Goal: Task Accomplishment & Management: Use online tool/utility

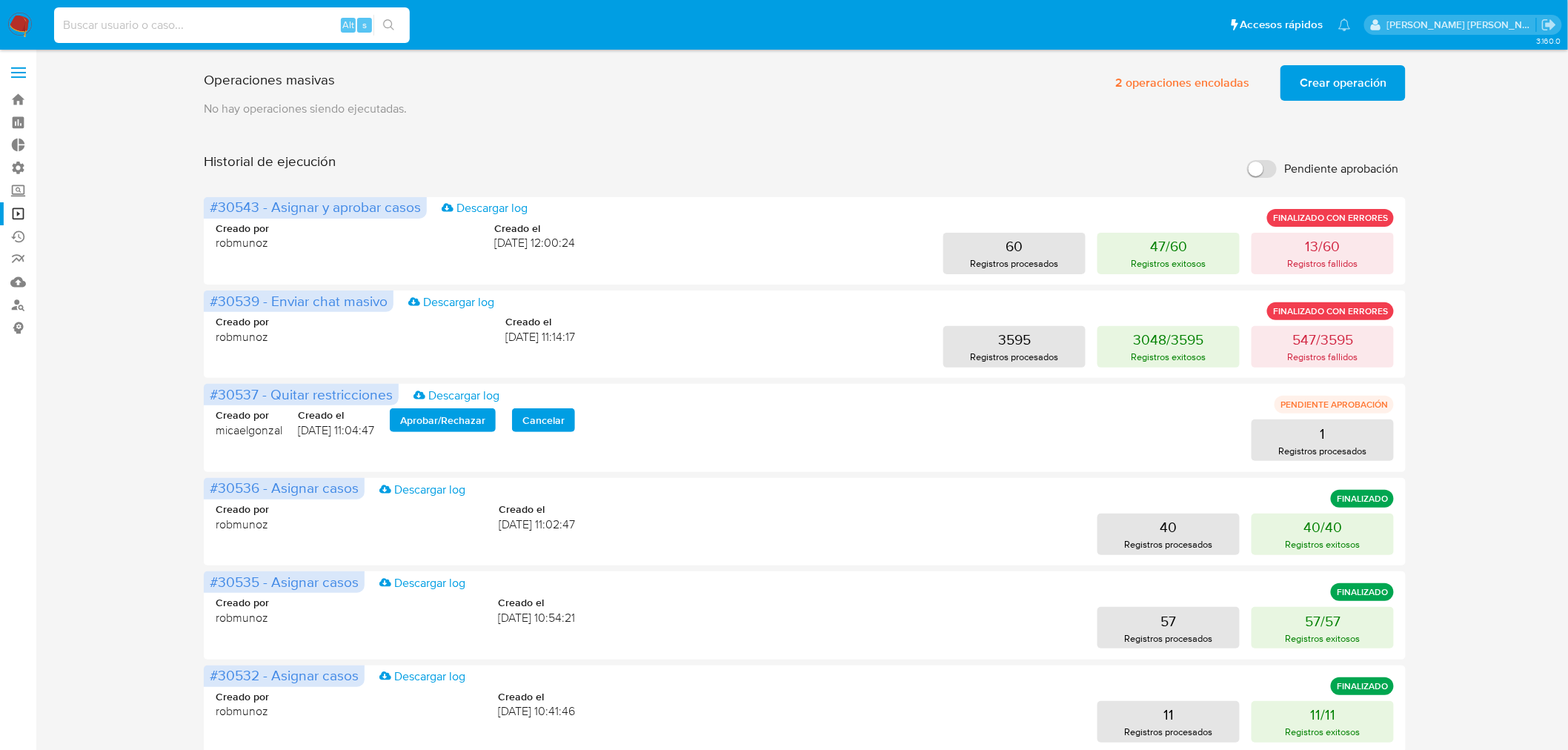
click at [93, 24] on input at bounding box center [231, 25] width 356 height 19
type input "[EMAIL_ADDRESS][DOMAIN_NAME]"
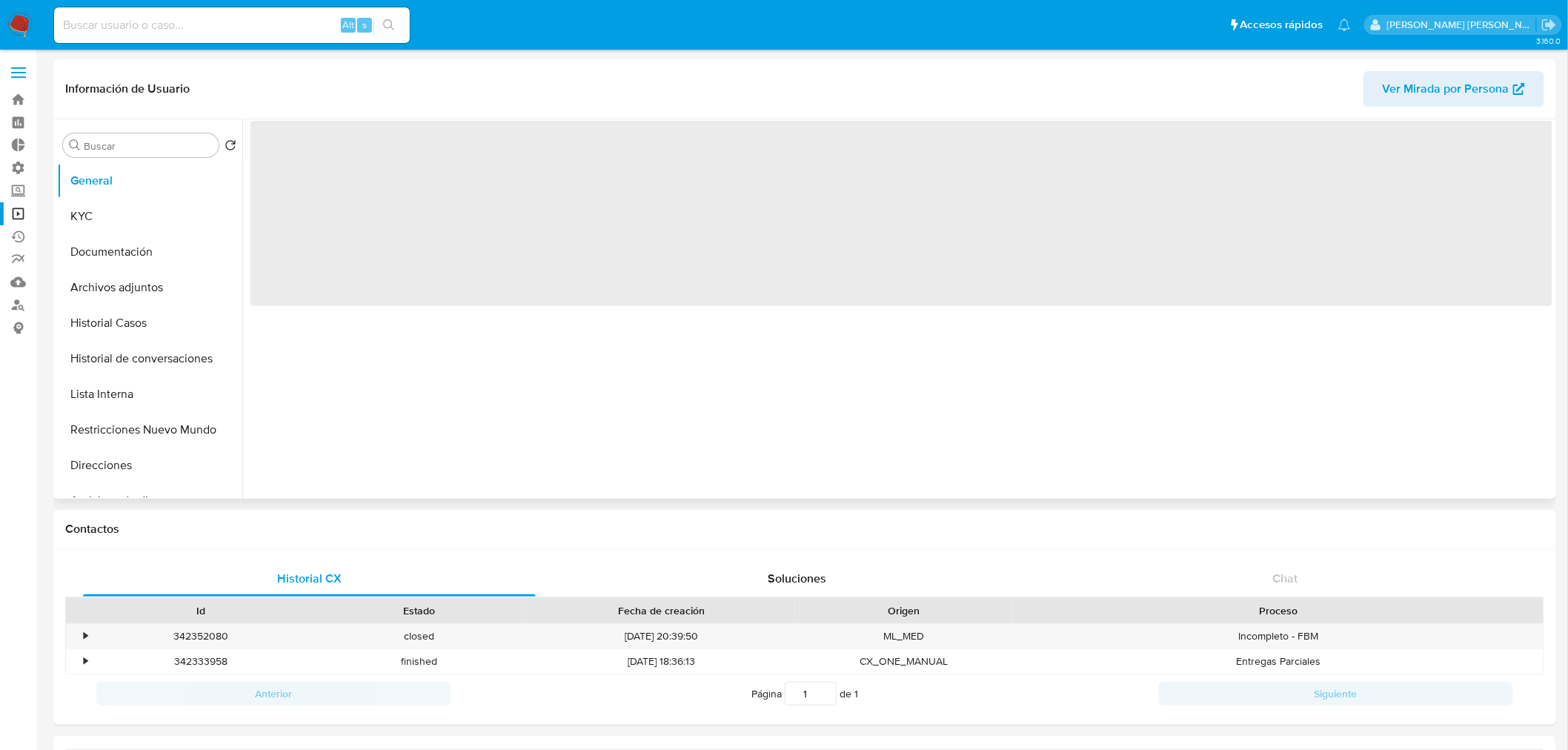
select select "10"
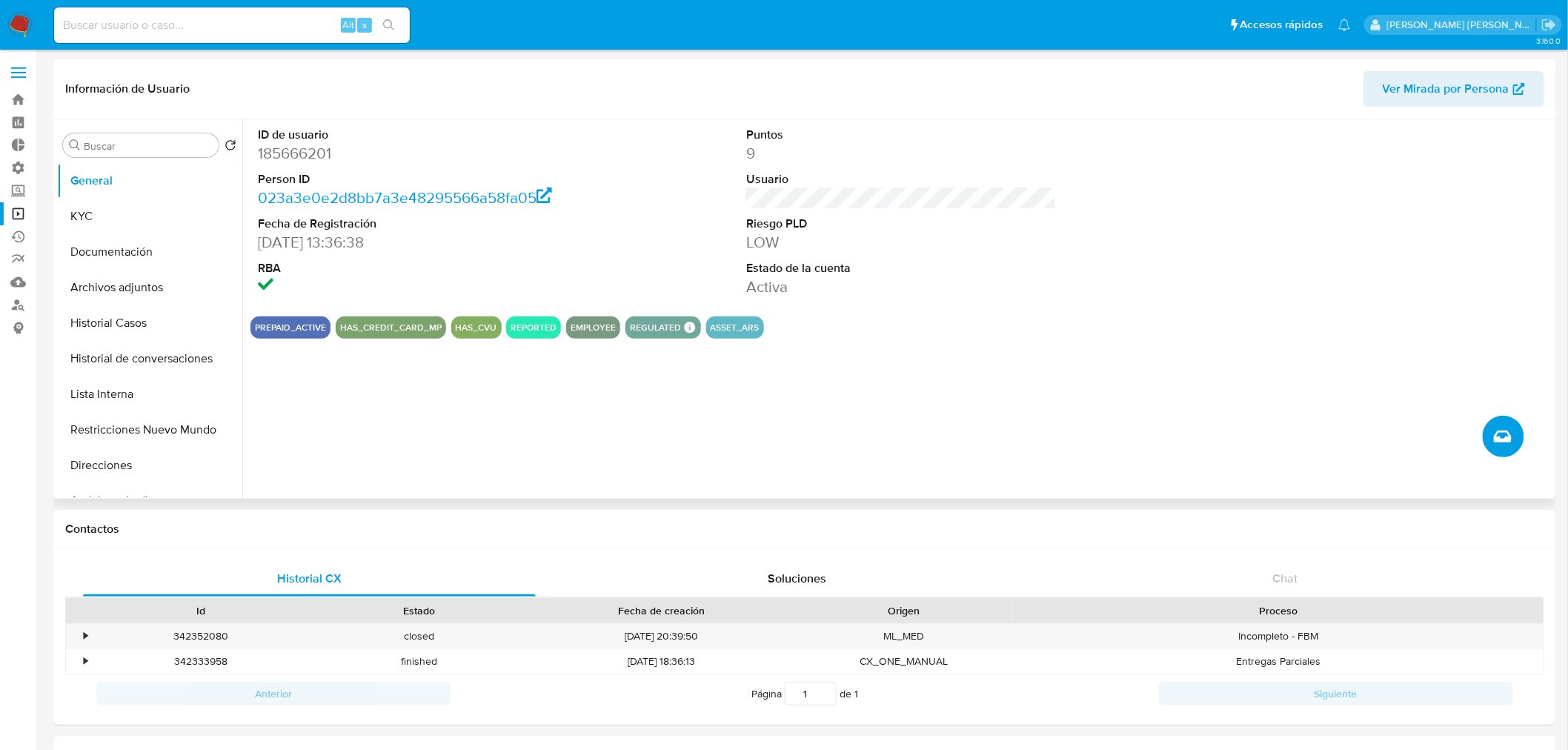
click at [1508, 441] on icon "Crear caso manual" at bounding box center [1503, 436] width 18 height 12
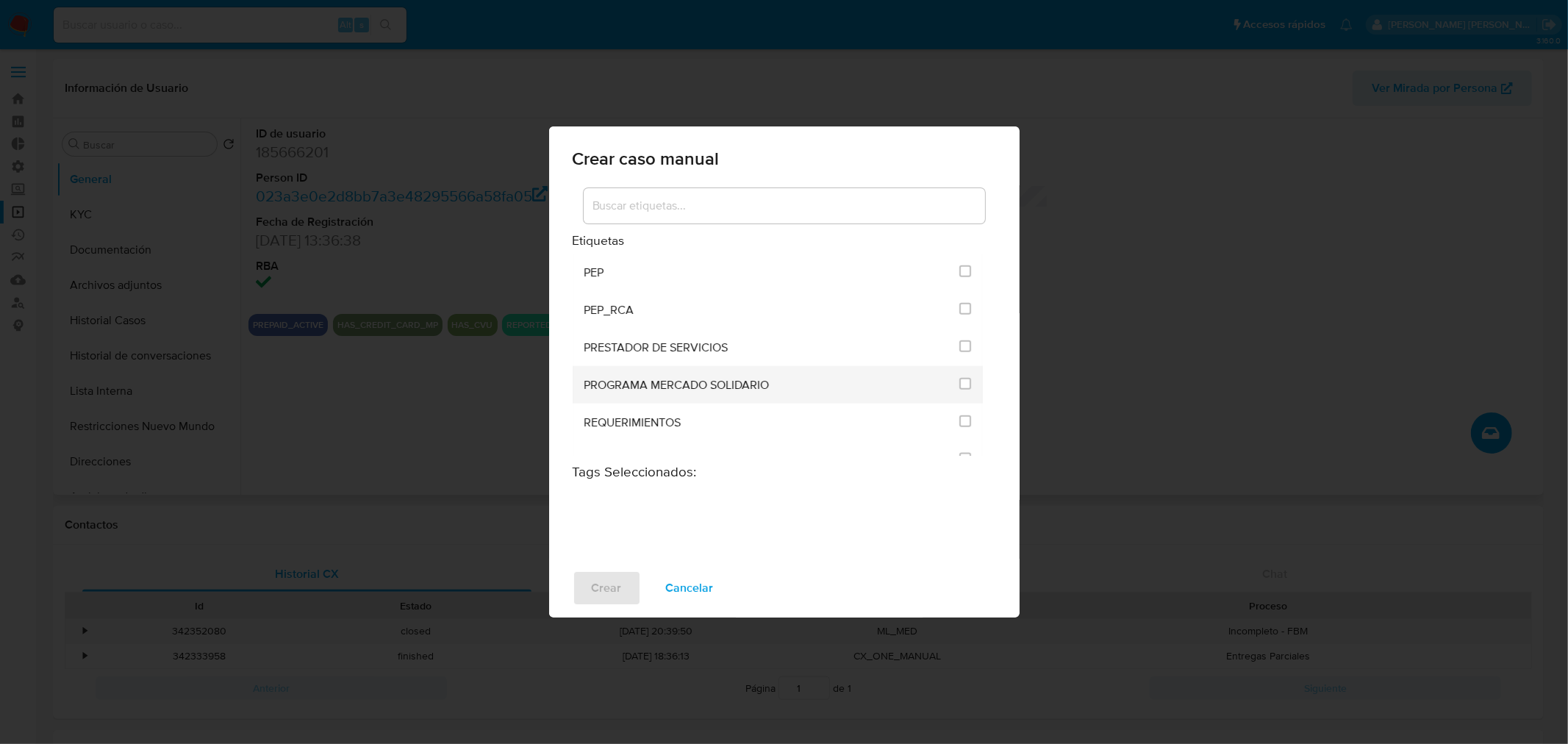
scroll to position [1716, 0]
click at [794, 377] on div "SOLICITUD DE DOCUMENTACIÓN" at bounding box center [767, 395] width 366 height 38
drag, startPoint x: 964, startPoint y: 375, endPoint x: 814, endPoint y: 485, distance: 186.0
click at [963, 388] on input "2677" at bounding box center [965, 394] width 12 height 12
checkbox input "true"
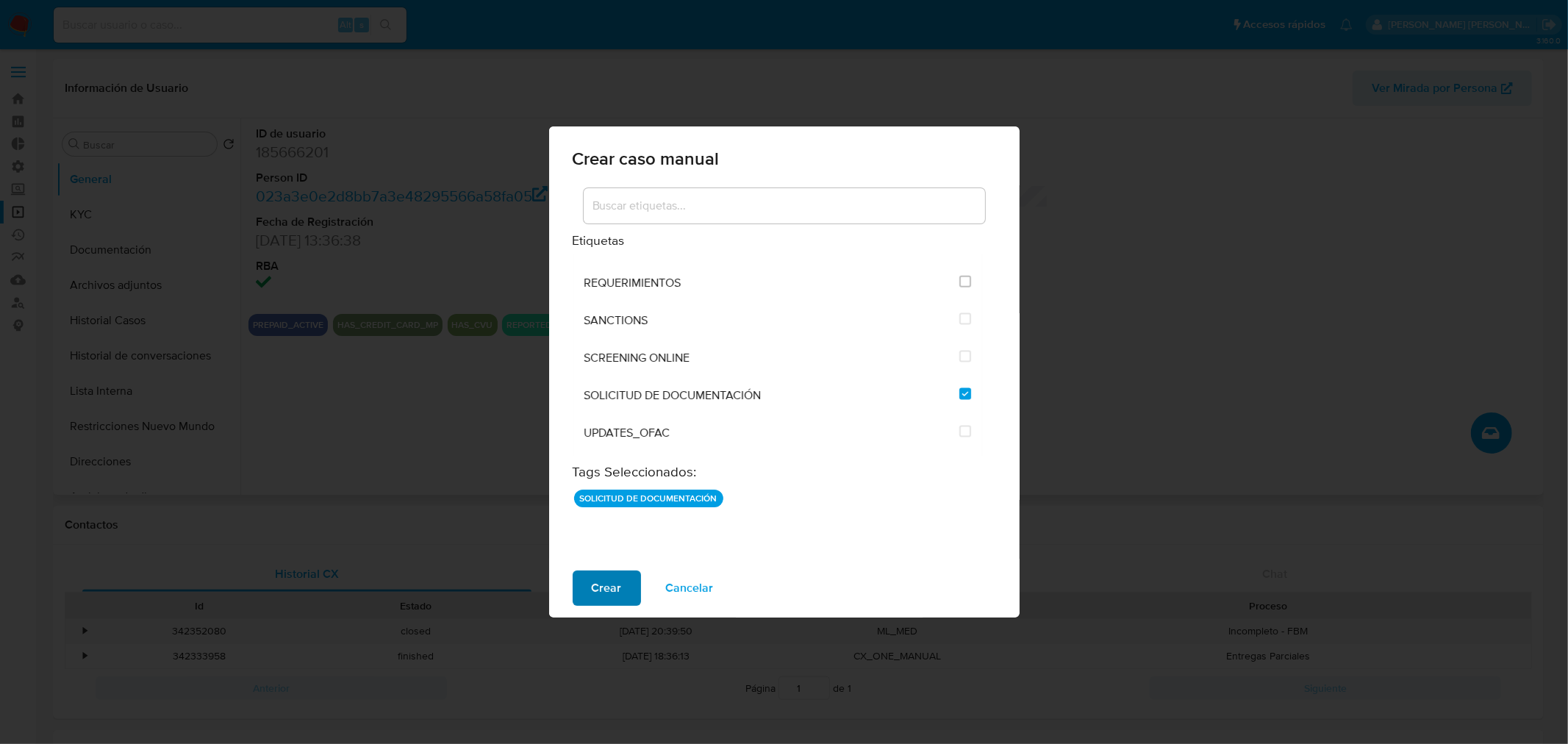
click at [616, 591] on span "Crear" at bounding box center [607, 589] width 30 height 33
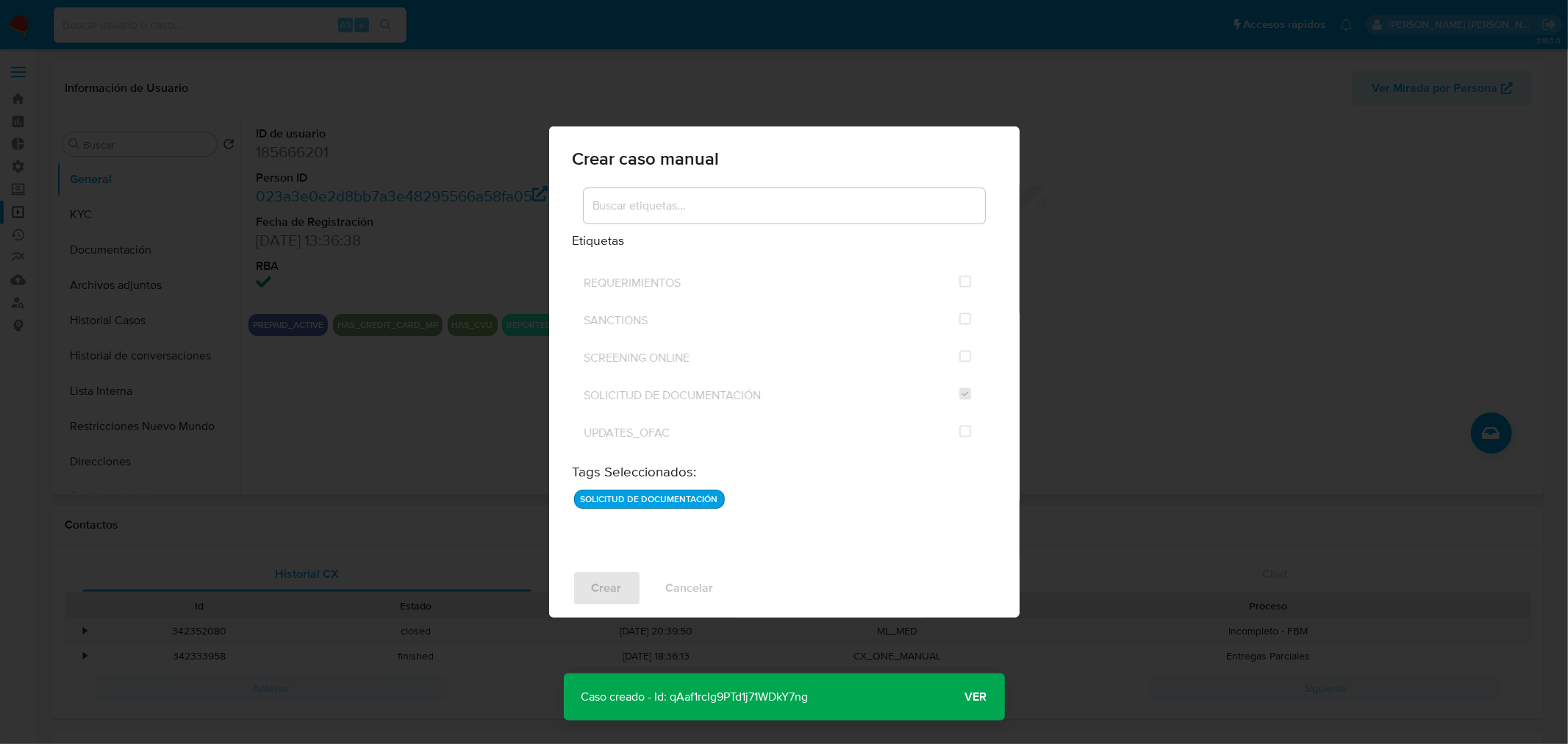
click at [978, 697] on span "Ver" at bounding box center [976, 697] width 22 height 0
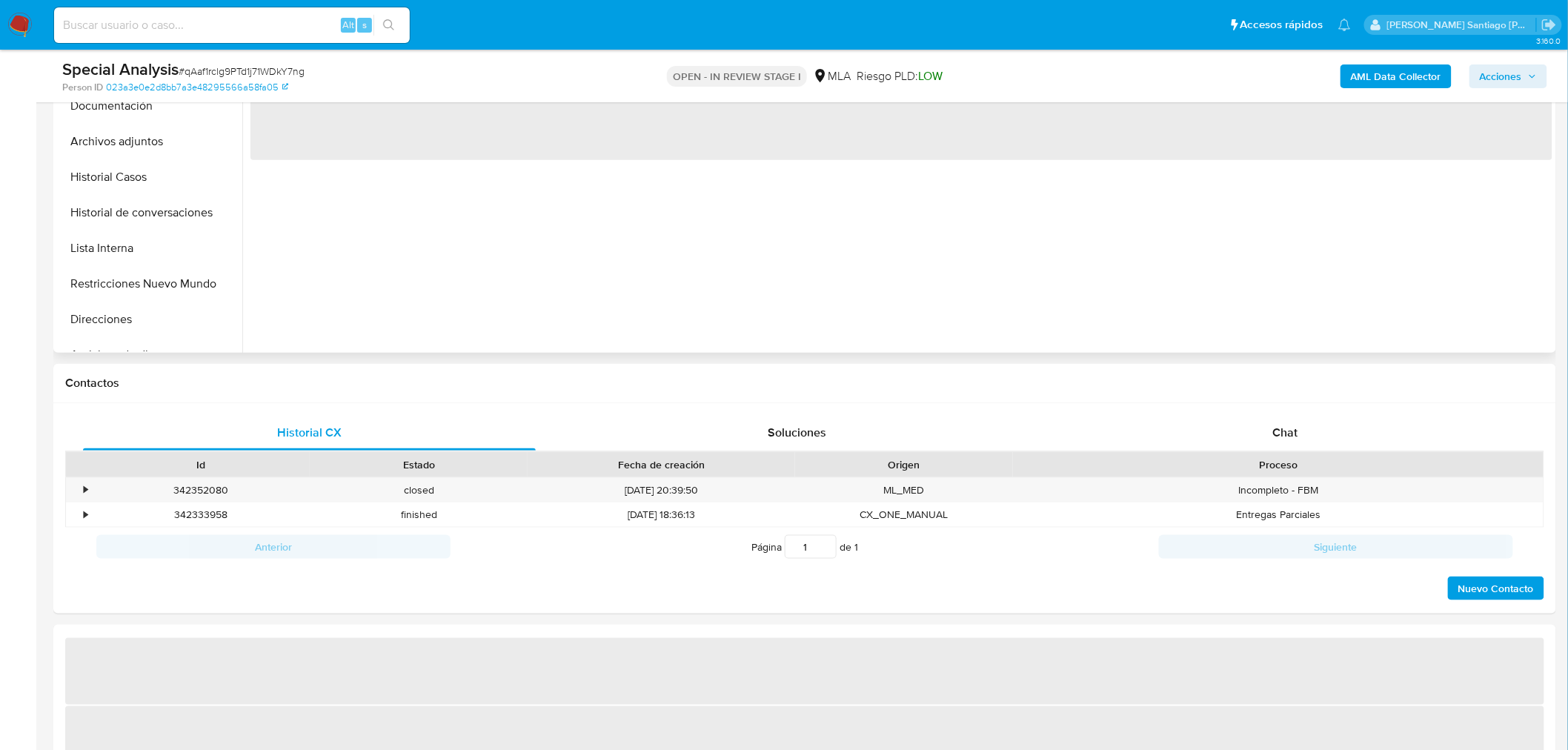
select select "10"
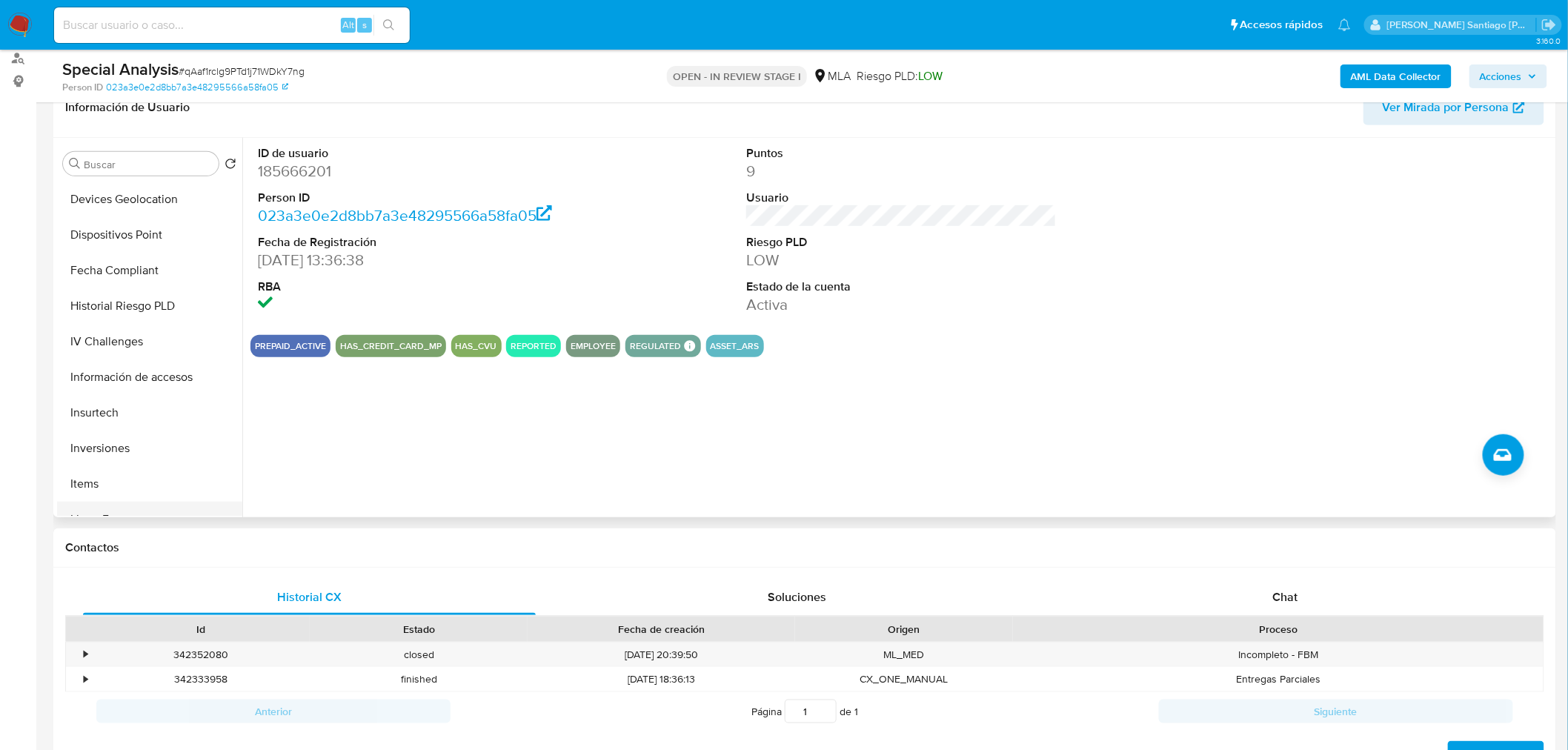
scroll to position [658, 0]
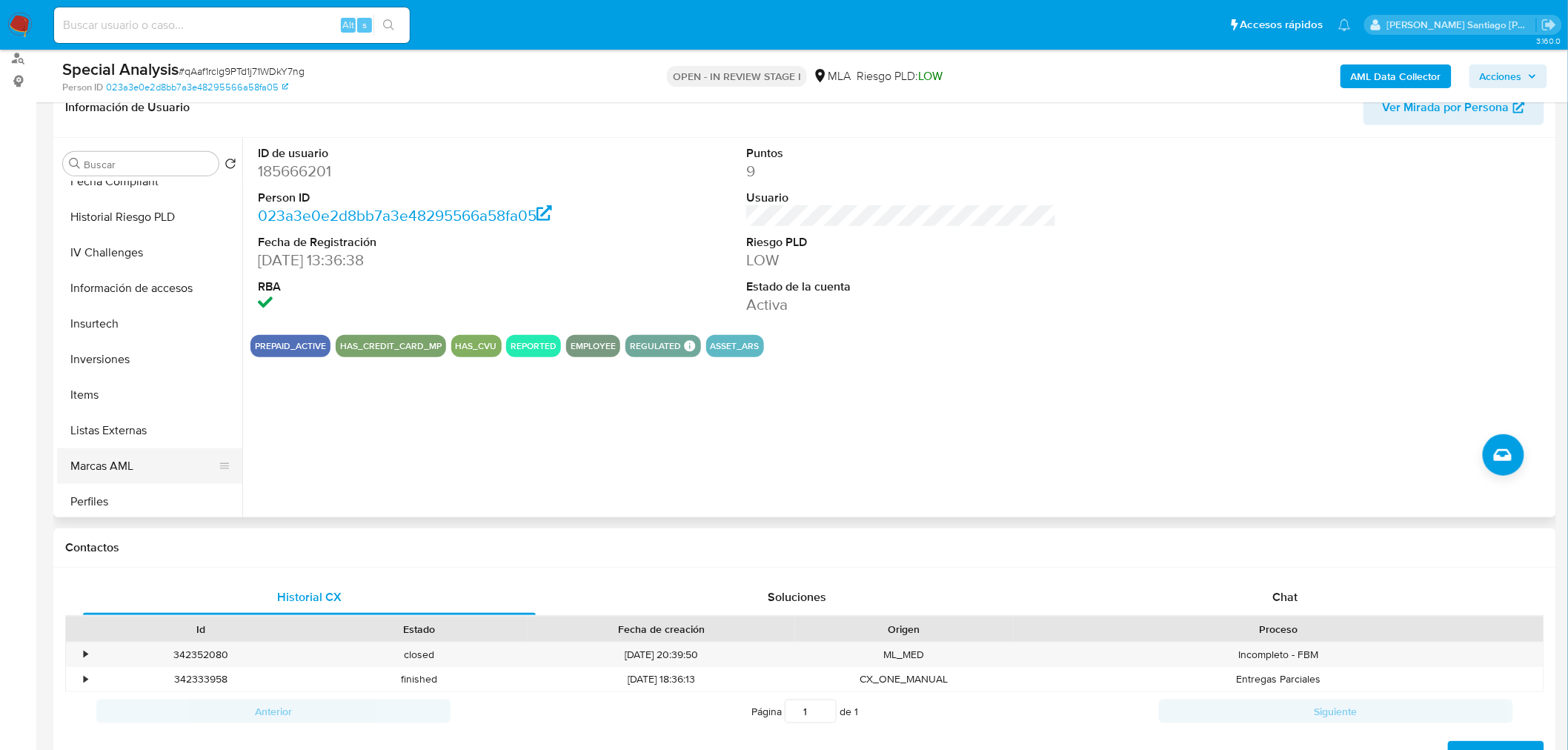
click at [149, 471] on button "Marcas AML" at bounding box center [144, 466] width 174 height 35
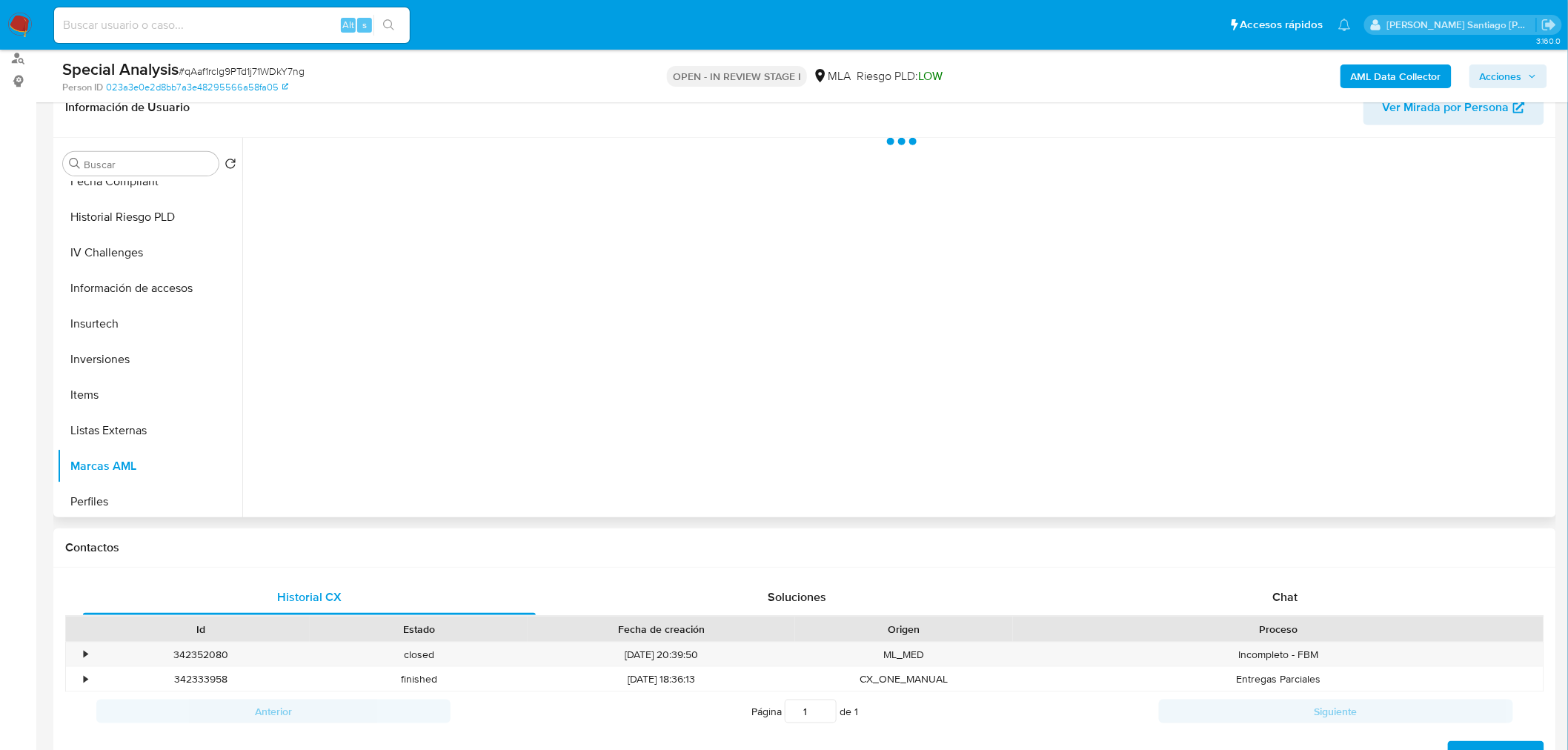
scroll to position [165, 0]
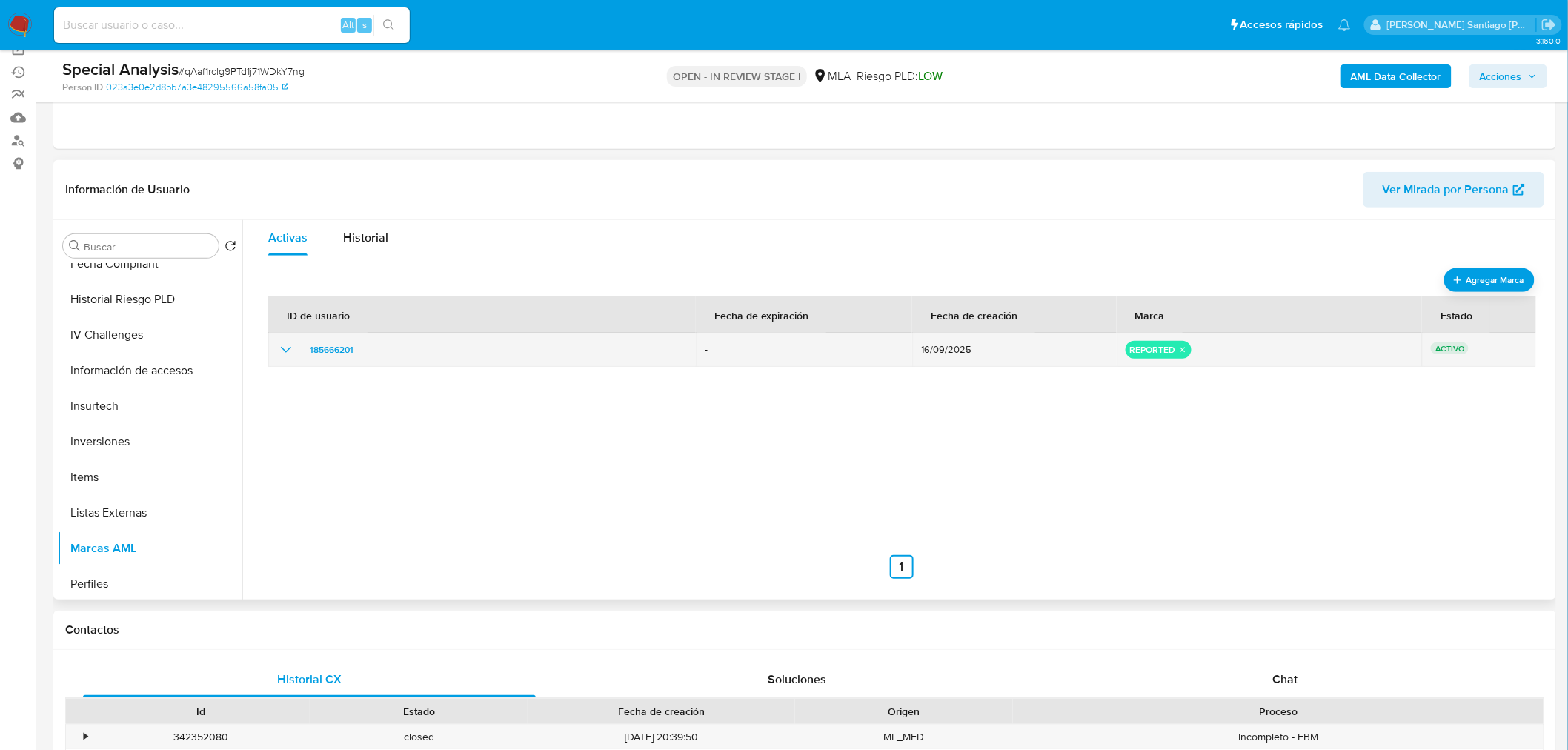
click at [284, 357] on icon "show_hidden_detail_by_id_185666201" at bounding box center [287, 350] width 18 height 18
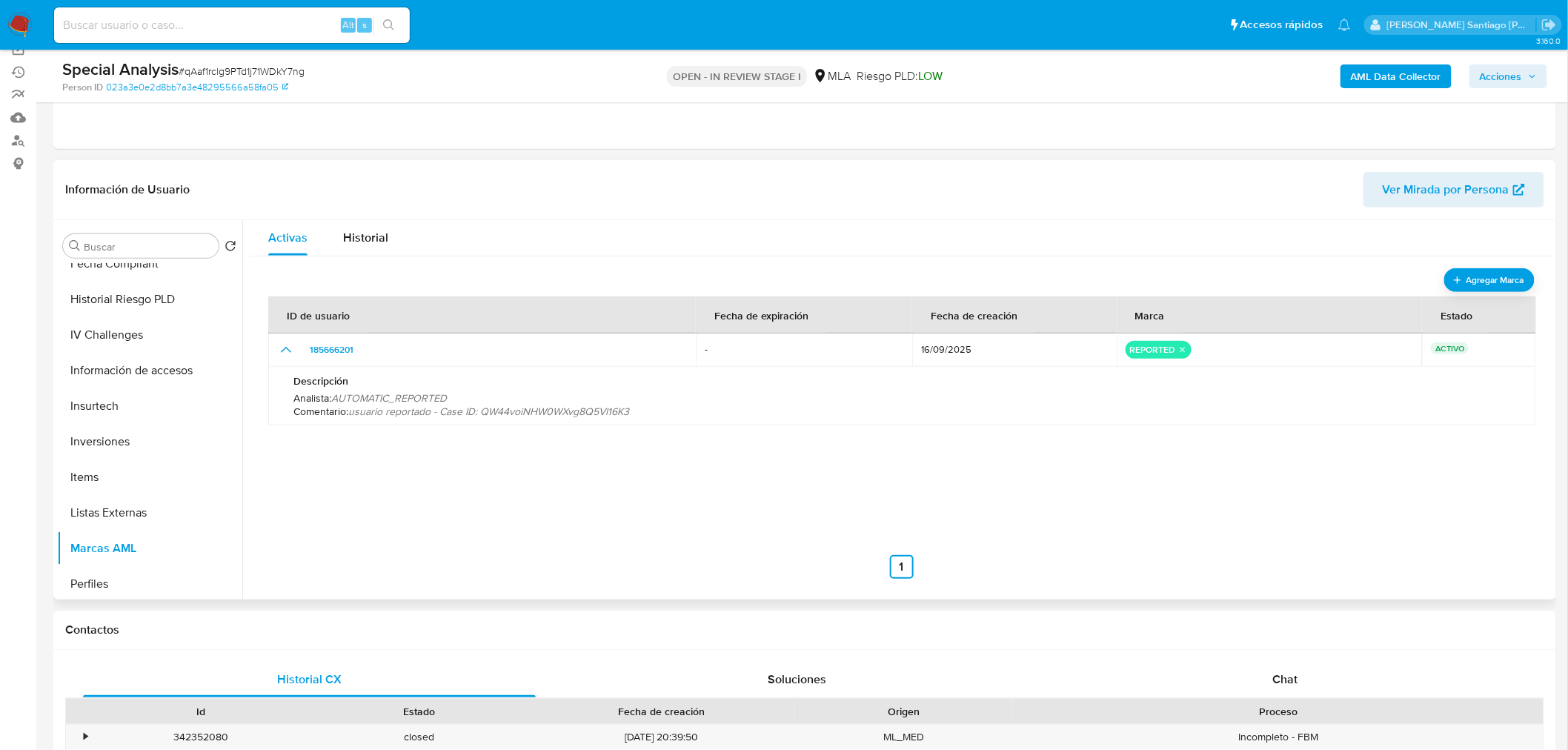
click at [394, 395] on span "AUTOMATIC_REPORTED" at bounding box center [389, 398] width 116 height 15
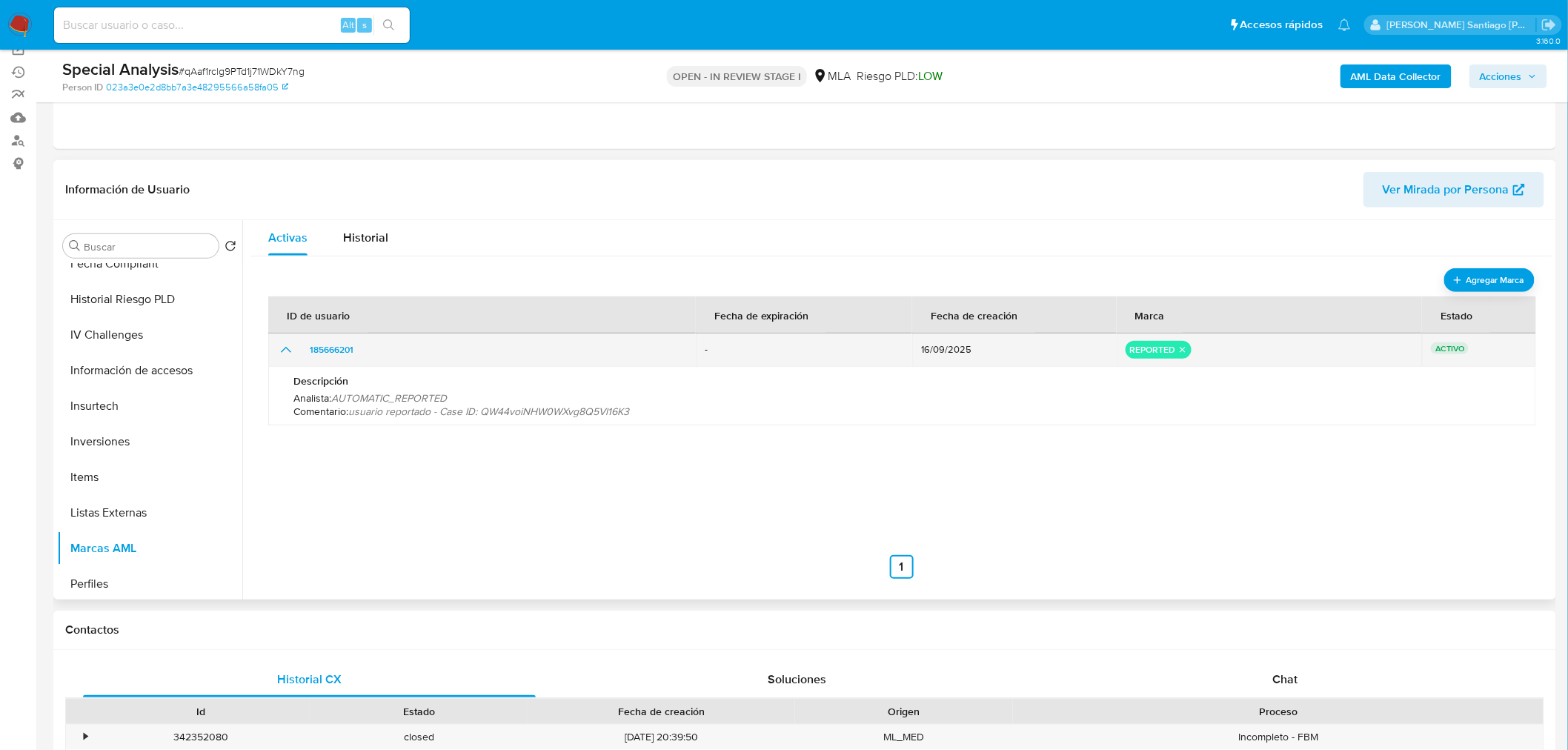
click at [1179, 351] on icon "remove-mark-REPORTED" at bounding box center [1182, 350] width 6 height 6
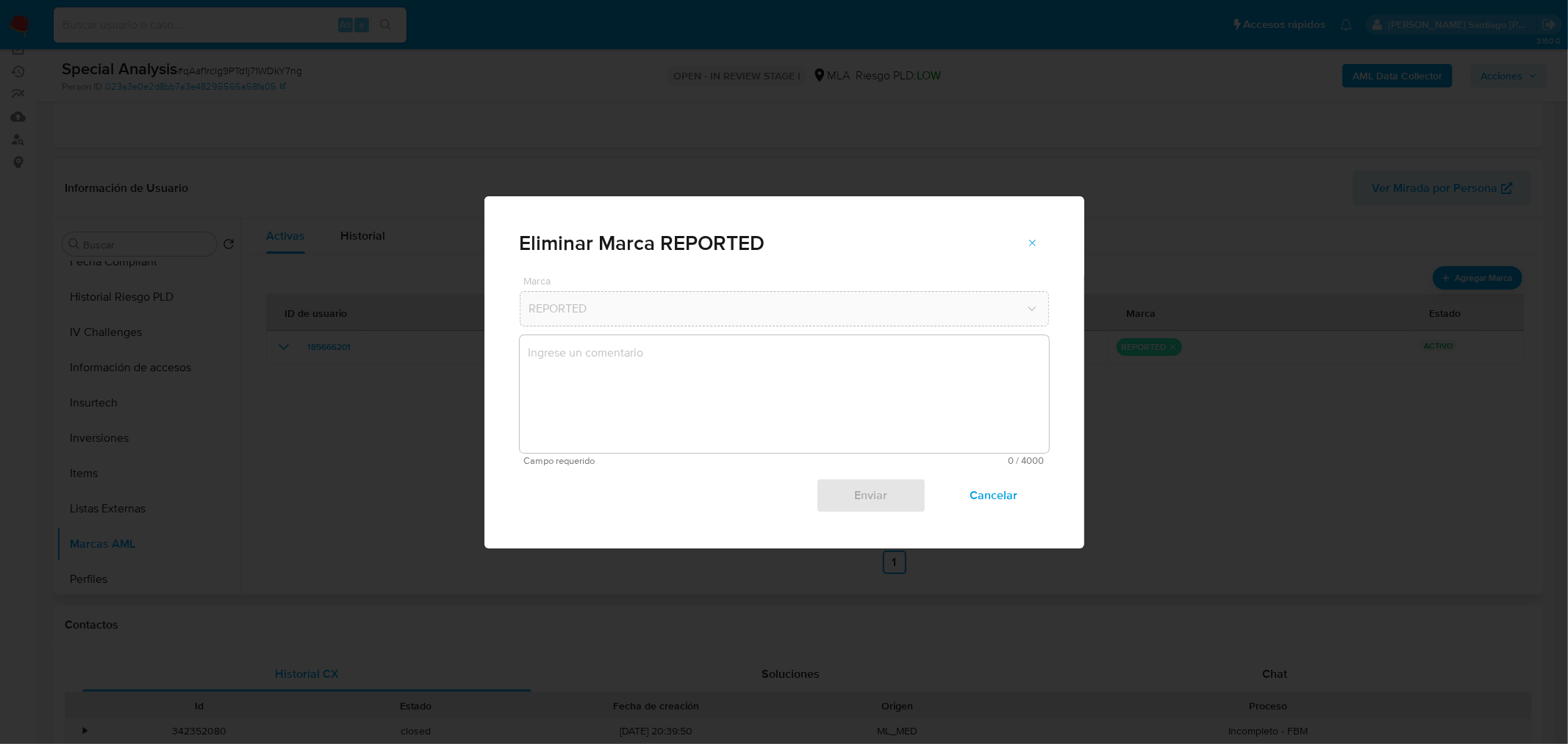
click at [732, 369] on textarea "marks-modal" at bounding box center [784, 394] width 529 height 117
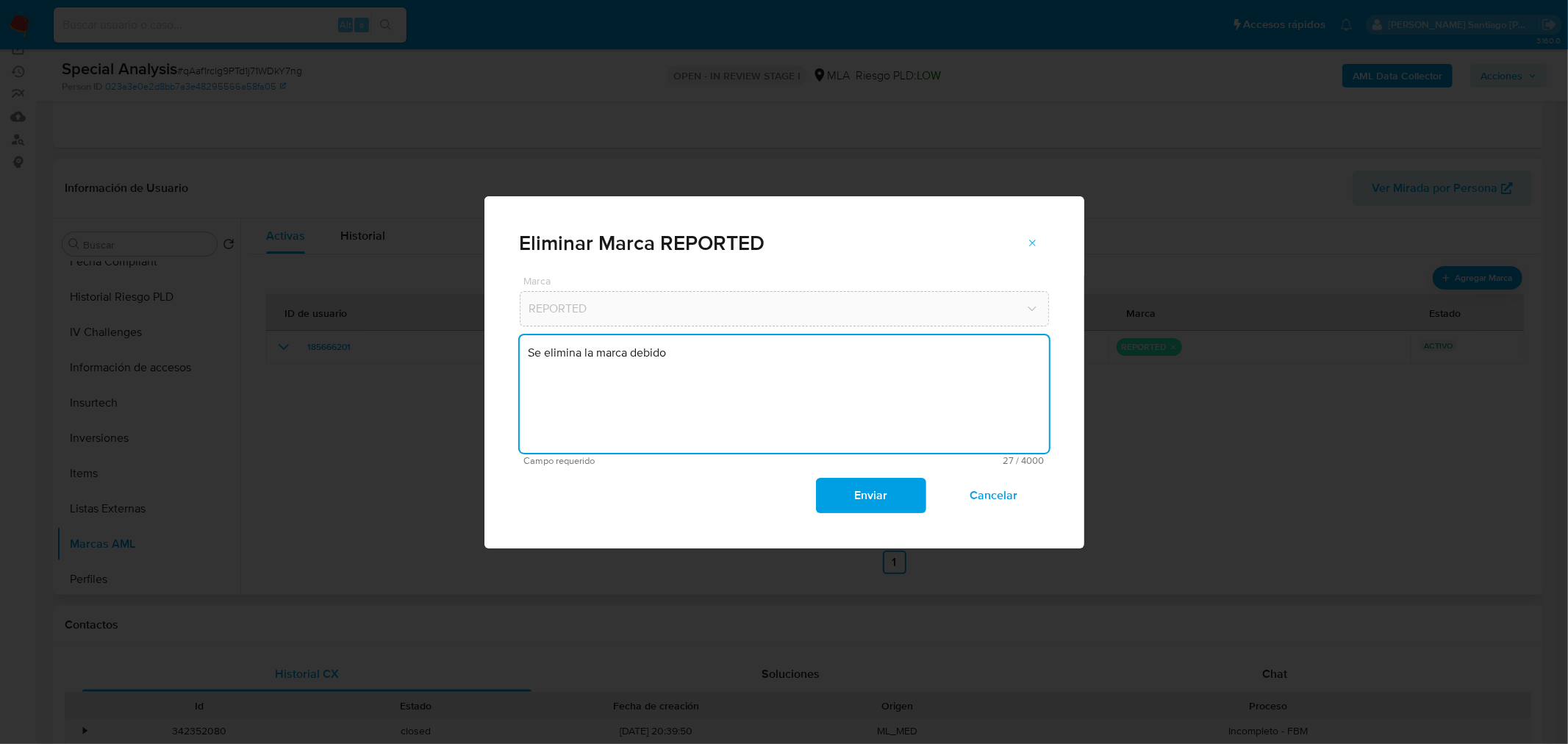
click at [652, 351] on textarea "Se elimina la marca debido" at bounding box center [784, 394] width 529 height 117
click at [0, 0] on lt-span "debid a" at bounding box center [0, 0] width 0 height 0
type textarea "Se elimina la marca debido a que el caso de reporte fue un caso de testeo de nu…"
click at [873, 497] on span "Enviar" at bounding box center [871, 496] width 72 height 33
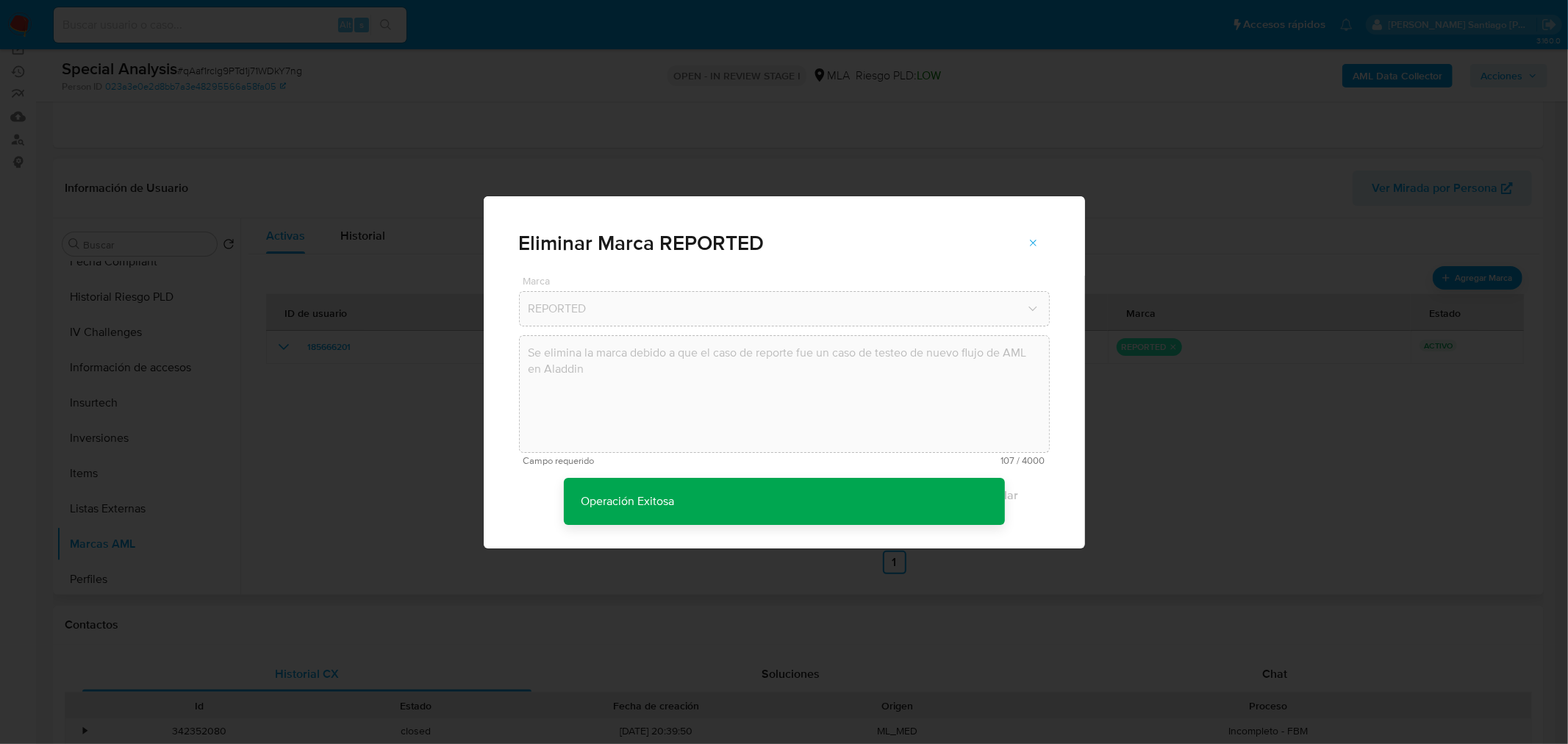
click at [1163, 494] on div "Eliminar Marca REPORTED Marca REPORTED Se elimina la marca debido a que el caso…" at bounding box center [784, 372] width 1568 height 744
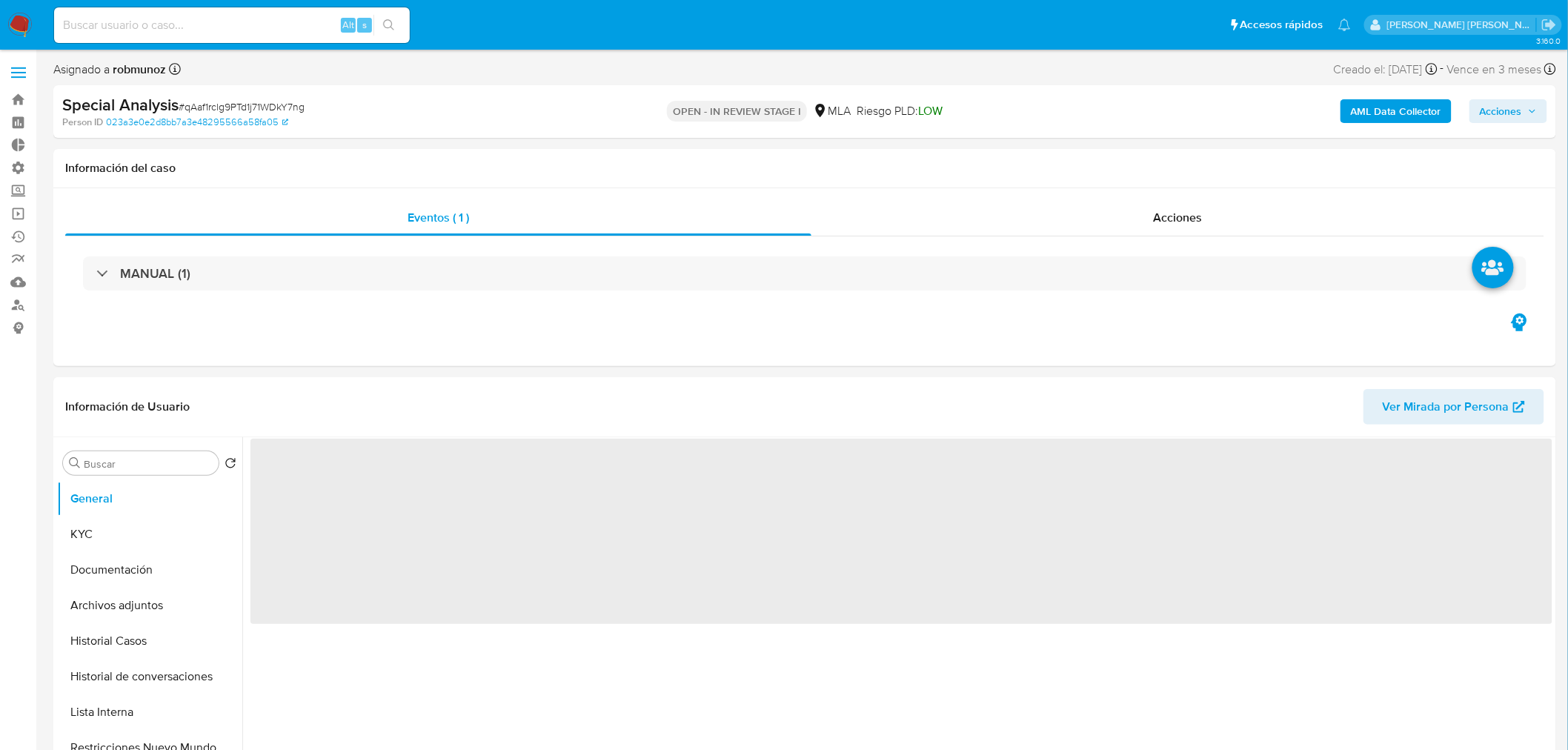
select select "10"
